Goal: Task Accomplishment & Management: Manage account settings

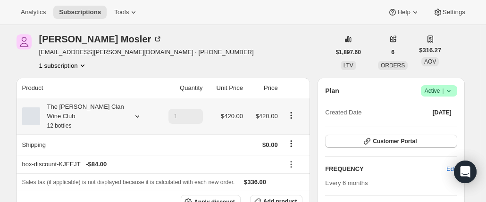
scroll to position [47, 0]
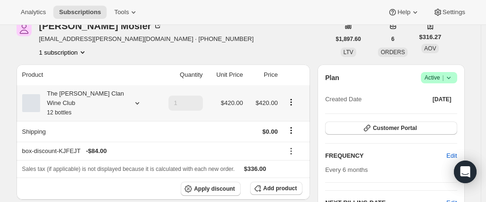
click at [94, 96] on div "The Maxwell Clan Wine Club 12 bottles" at bounding box center [82, 103] width 85 height 28
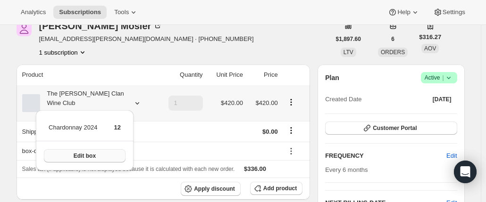
click at [107, 154] on button "Edit box" at bounding box center [85, 155] width 82 height 13
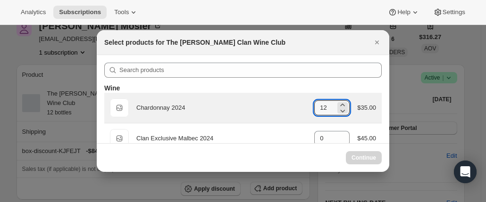
drag, startPoint x: 326, startPoint y: 107, endPoint x: 286, endPoint y: 98, distance: 41.2
click at [294, 105] on div "Default Title Chardonnay 2024 gid://shopify/ProductVariant/46914040299687 12 $3…" at bounding box center [243, 108] width 266 height 19
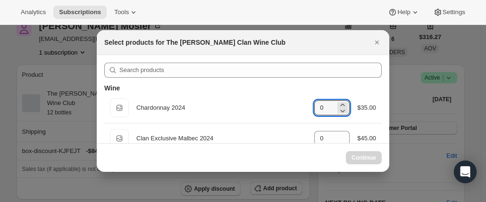
type input "12"
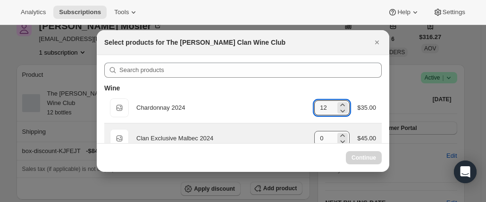
select select "gid://shopify/ProductVariant/46927751086247"
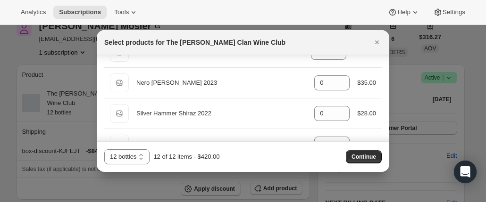
scroll to position [424, 0]
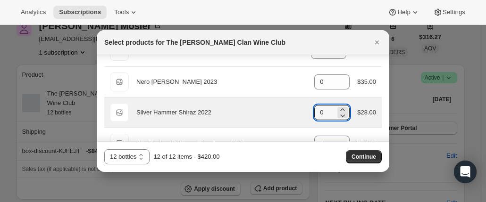
drag, startPoint x: 313, startPoint y: 109, endPoint x: 286, endPoint y: 100, distance: 28.3
click at [298, 107] on div "Default Title Silver Hammer Shiraz 2022 gid://shopify/ProductVariant/4691404419…" at bounding box center [243, 112] width 266 height 19
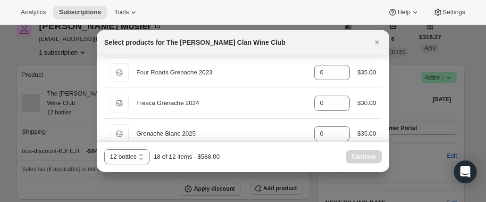
scroll to position [0, 0]
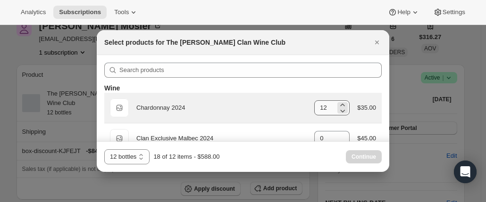
type input "6"
drag, startPoint x: 310, startPoint y: 110, endPoint x: 291, endPoint y: 96, distance: 24.1
click at [293, 106] on div "Default Title Chardonnay 2024 gid://shopify/ProductVariant/46914040299687 12 $3…" at bounding box center [243, 108] width 266 height 19
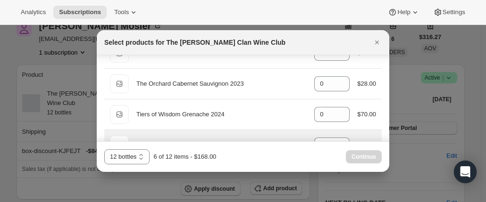
scroll to position [472, 0]
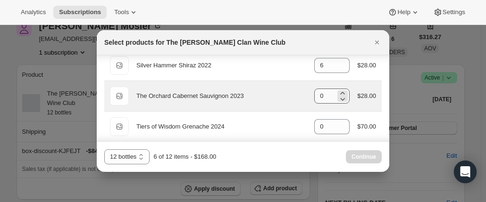
type input "0"
drag, startPoint x: 319, startPoint y: 96, endPoint x: 291, endPoint y: 69, distance: 38.7
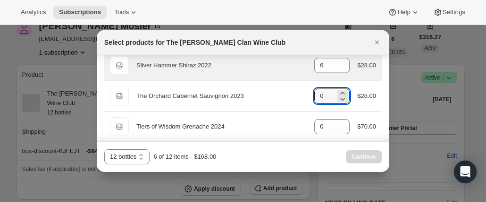
click at [294, 89] on div "Default Title The Orchard Cabernet Sauvignon 2023 gid://shopify/ProductVariant/…" at bounding box center [243, 96] width 266 height 19
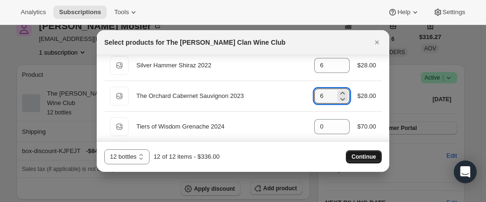
type input "6"
click at [374, 156] on span "Continue" at bounding box center [363, 157] width 25 height 8
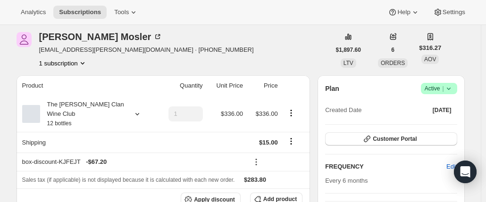
scroll to position [94, 0]
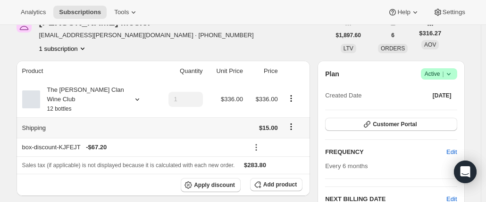
click at [294, 122] on icon "Shipping actions" at bounding box center [290, 126] width 9 height 9
click at [282, 137] on span "Edit shipping rate" at bounding box center [292, 135] width 47 height 7
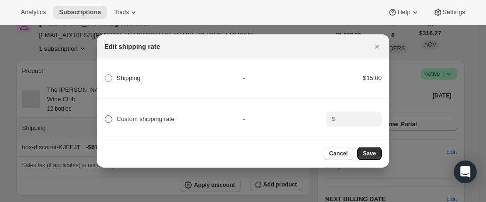
click at [152, 116] on span "Custom shipping rate" at bounding box center [145, 119] width 58 height 7
click at [105, 116] on input "Custom shipping rate" at bounding box center [105, 116] width 0 height 0
radio input "true"
click at [365, 119] on input ":rgr:" at bounding box center [352, 119] width 29 height 15
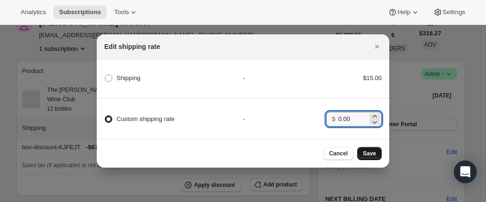
type input "0.00"
click at [368, 156] on span "Save" at bounding box center [369, 154] width 13 height 8
